Goal: Navigation & Orientation: Find specific page/section

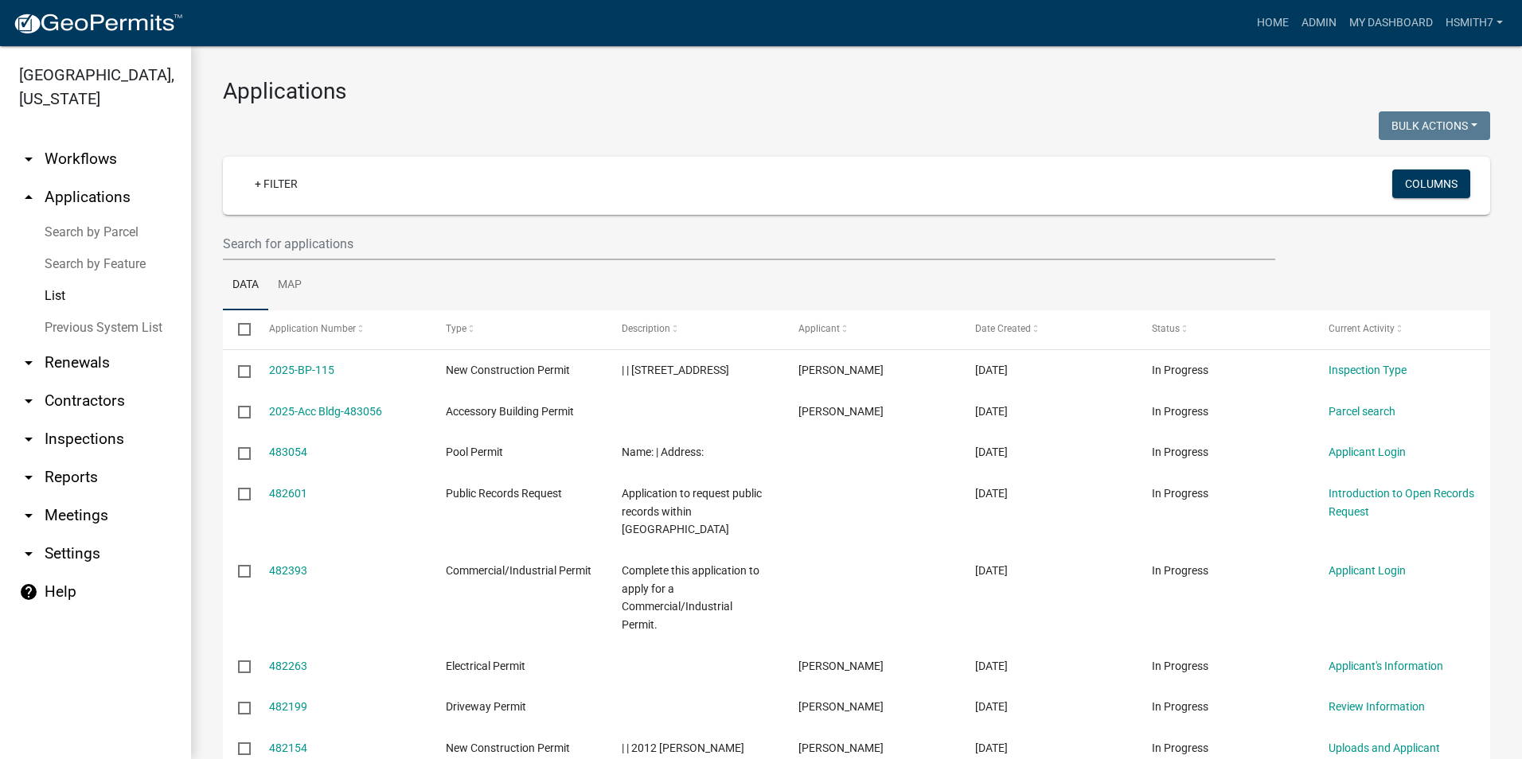
select select "3: 100"
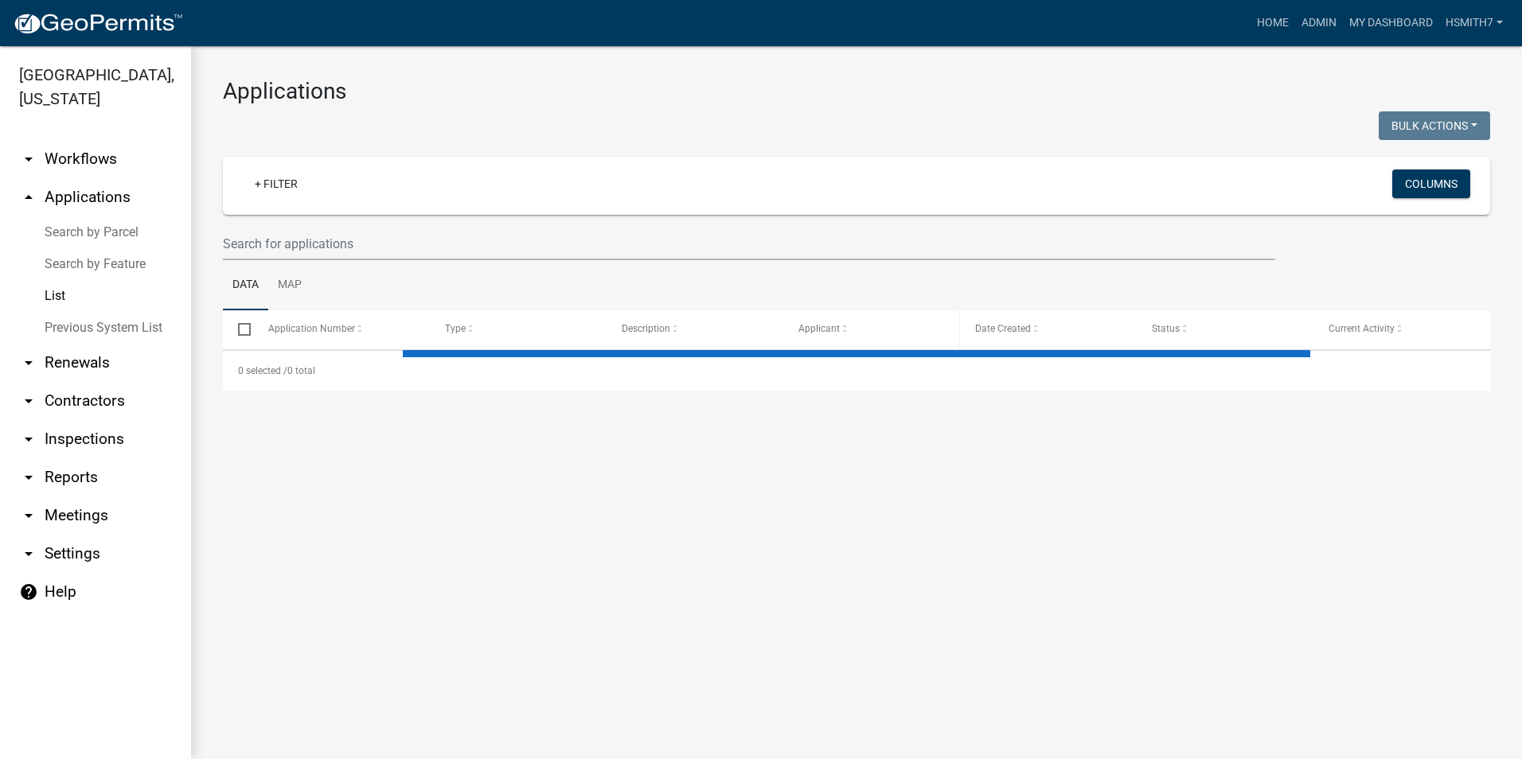
select select "3: 100"
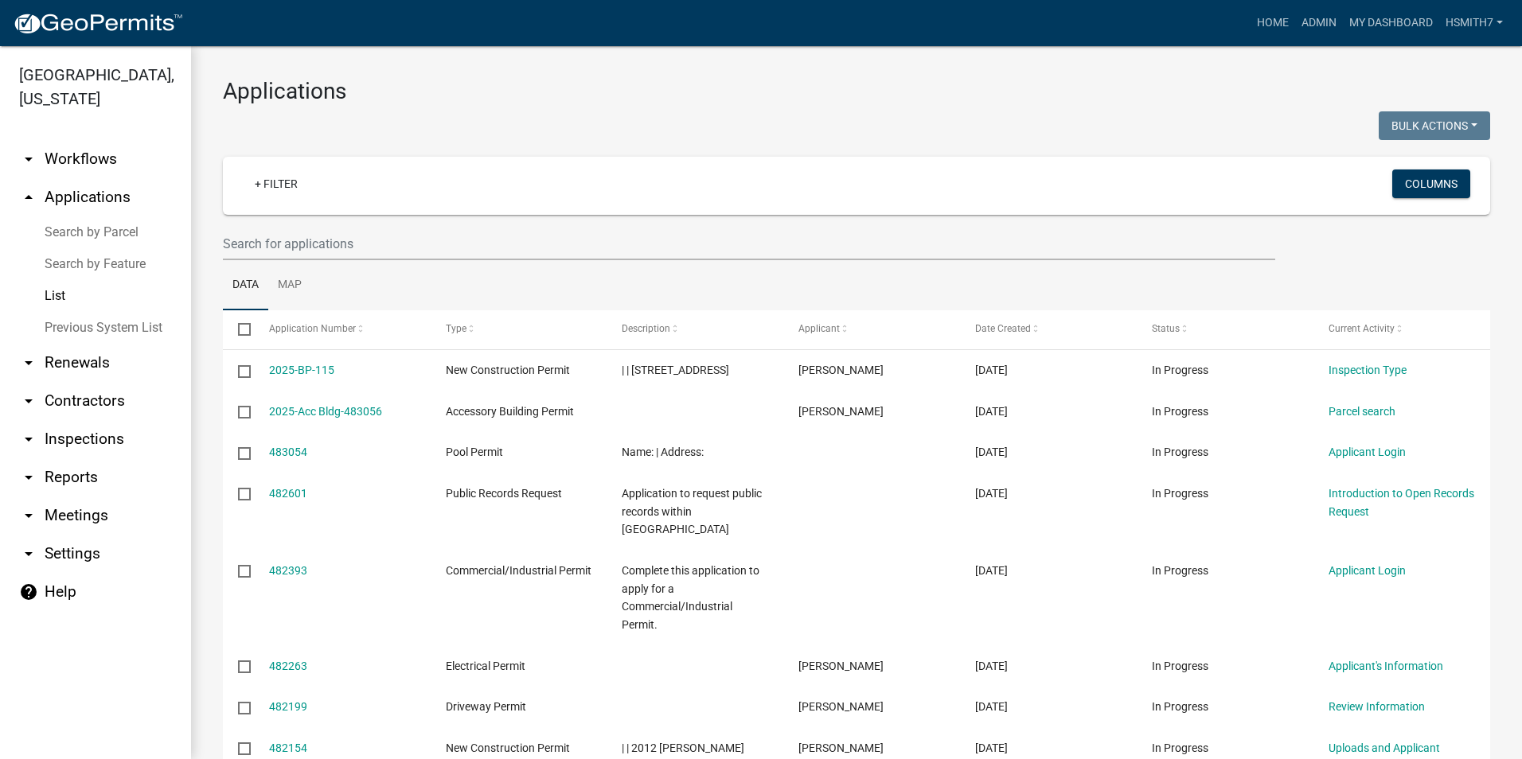
click at [57, 297] on link "List" at bounding box center [95, 296] width 191 height 32
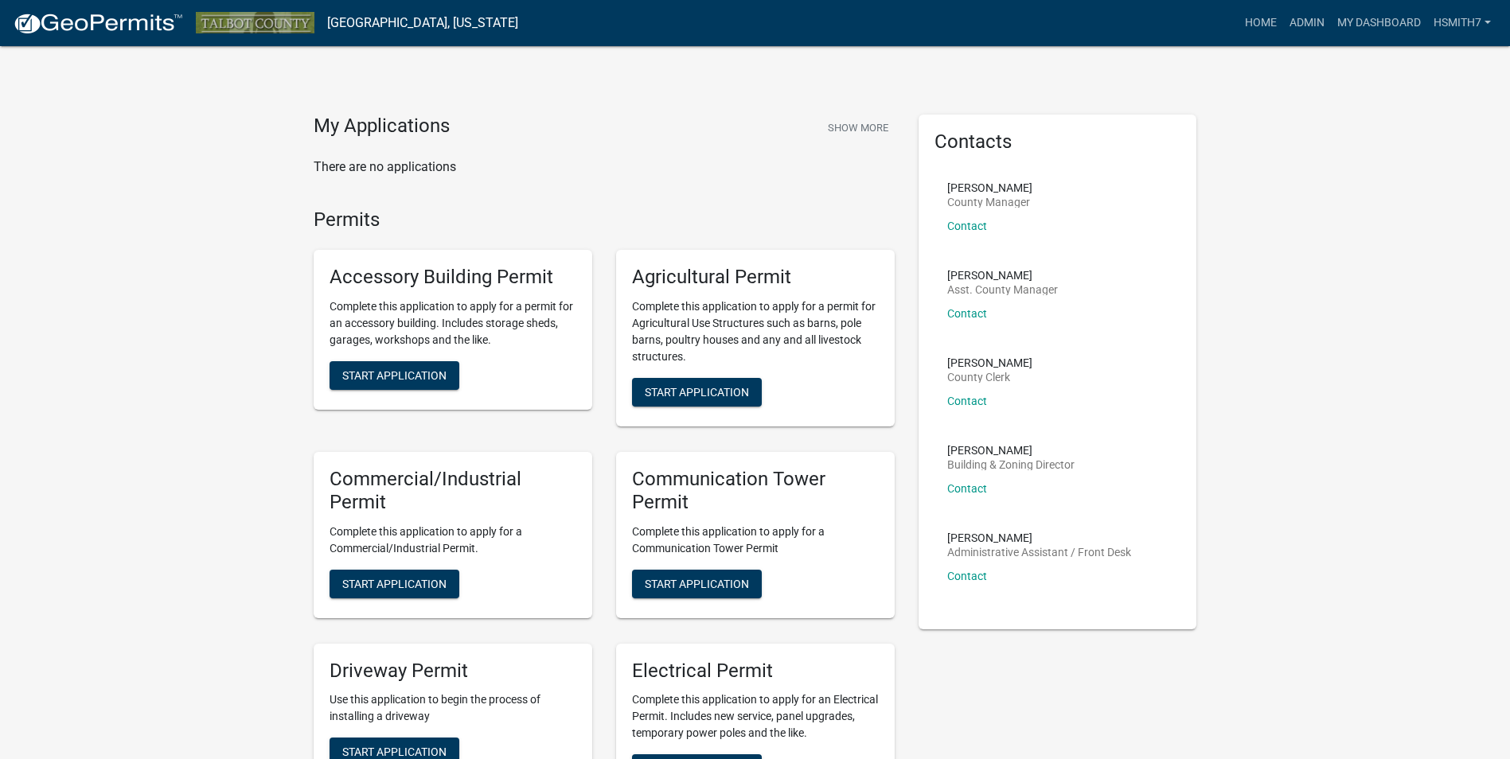
drag, startPoint x: 601, startPoint y: 800, endPoint x: 364, endPoint y: 800, distance: 237.2
